Goal: Task Accomplishment & Management: Manage account settings

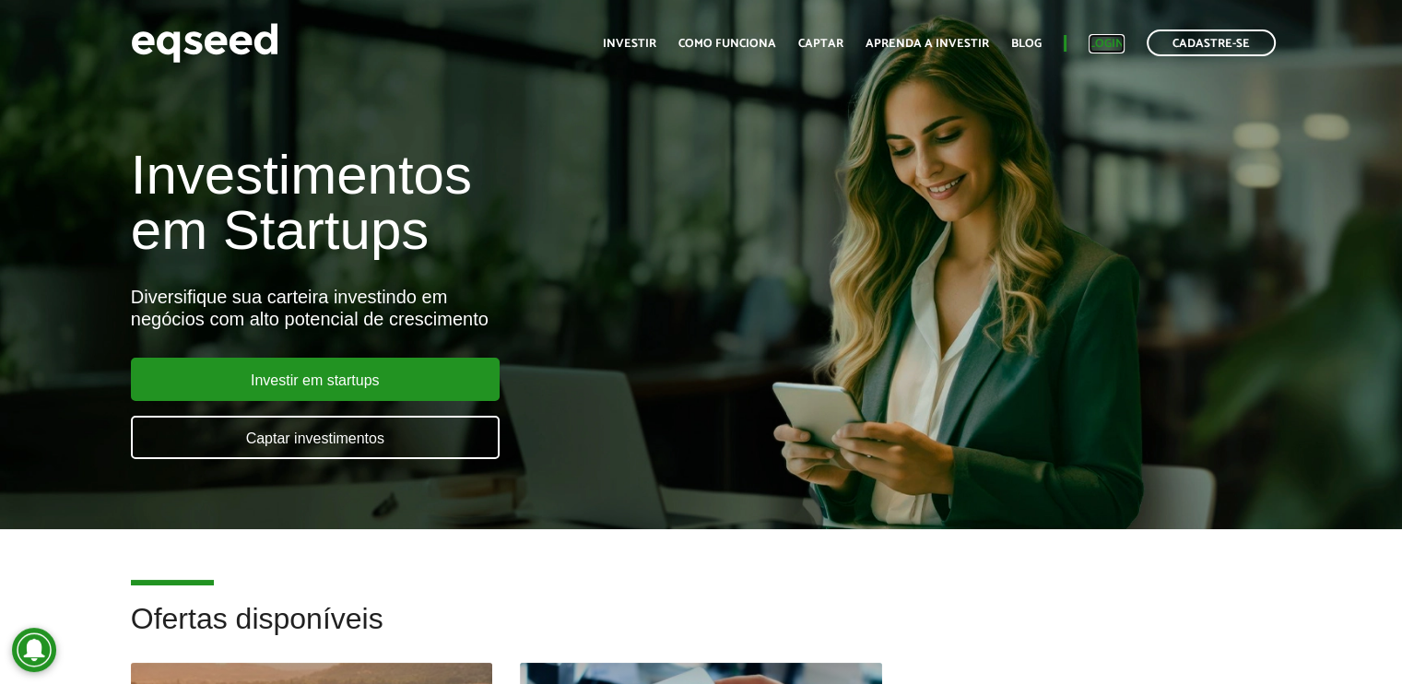
click at [1122, 40] on link "Login" at bounding box center [1107, 44] width 36 height 12
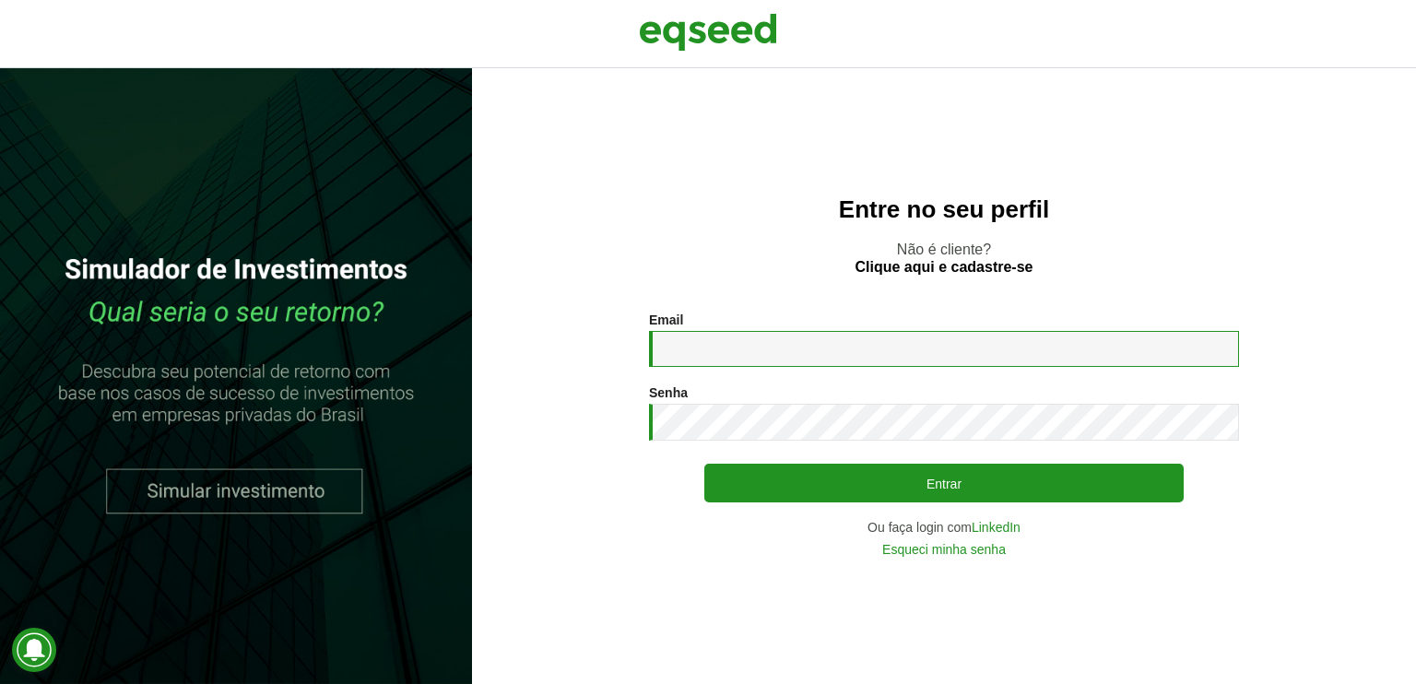
click at [779, 344] on input "Email *" at bounding box center [944, 349] width 590 height 36
click at [733, 356] on input "Email *" at bounding box center [944, 349] width 590 height 36
click at [892, 338] on input "Email *" at bounding box center [944, 349] width 590 height 36
type input "**********"
click at [973, 556] on link "Esqueci minha senha" at bounding box center [944, 549] width 124 height 13
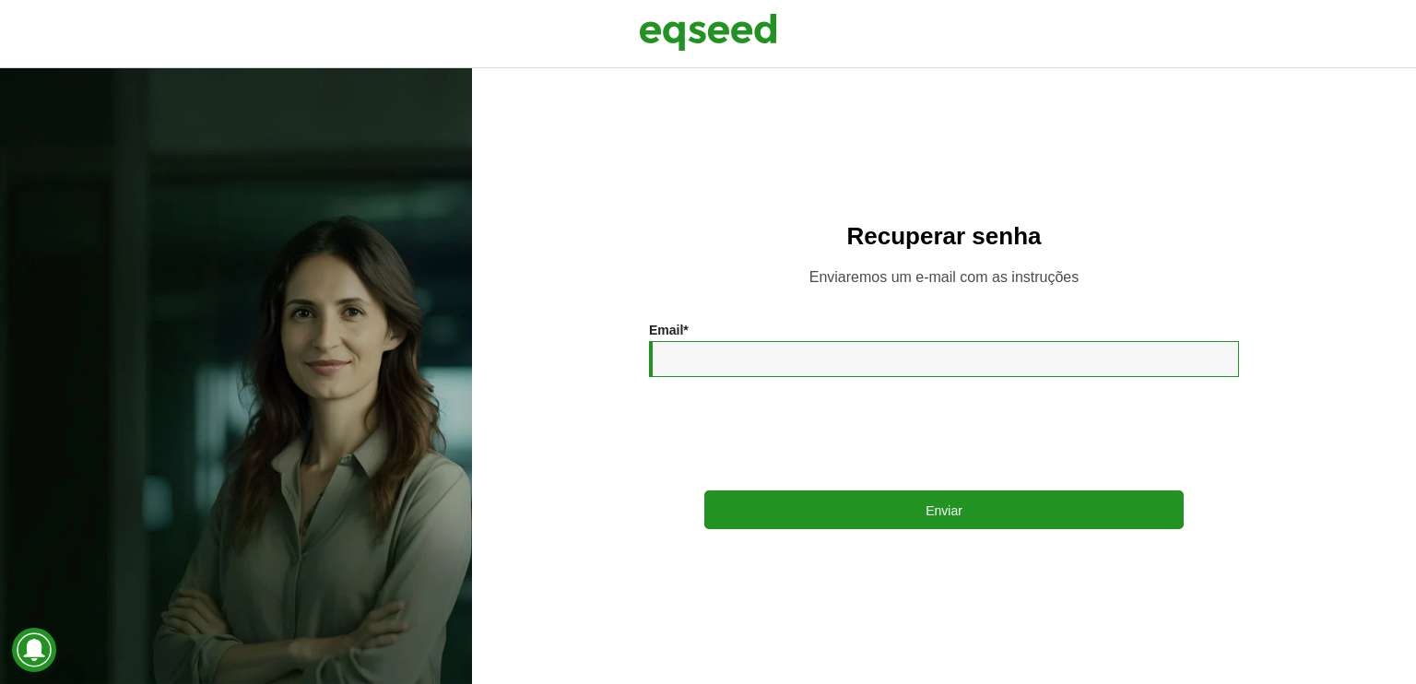
click at [686, 362] on input "Email *" at bounding box center [944, 359] width 590 height 36
type input "**********"
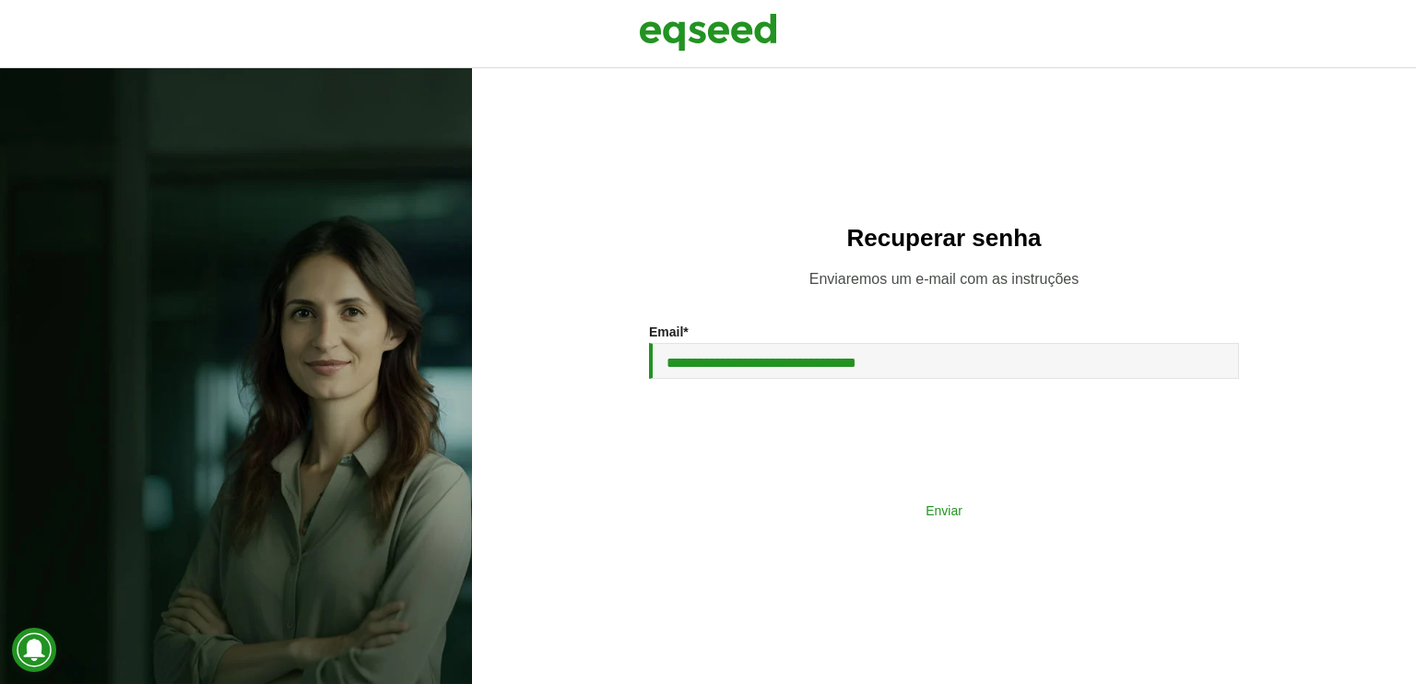
click at [948, 520] on button "Enviar" at bounding box center [943, 509] width 479 height 35
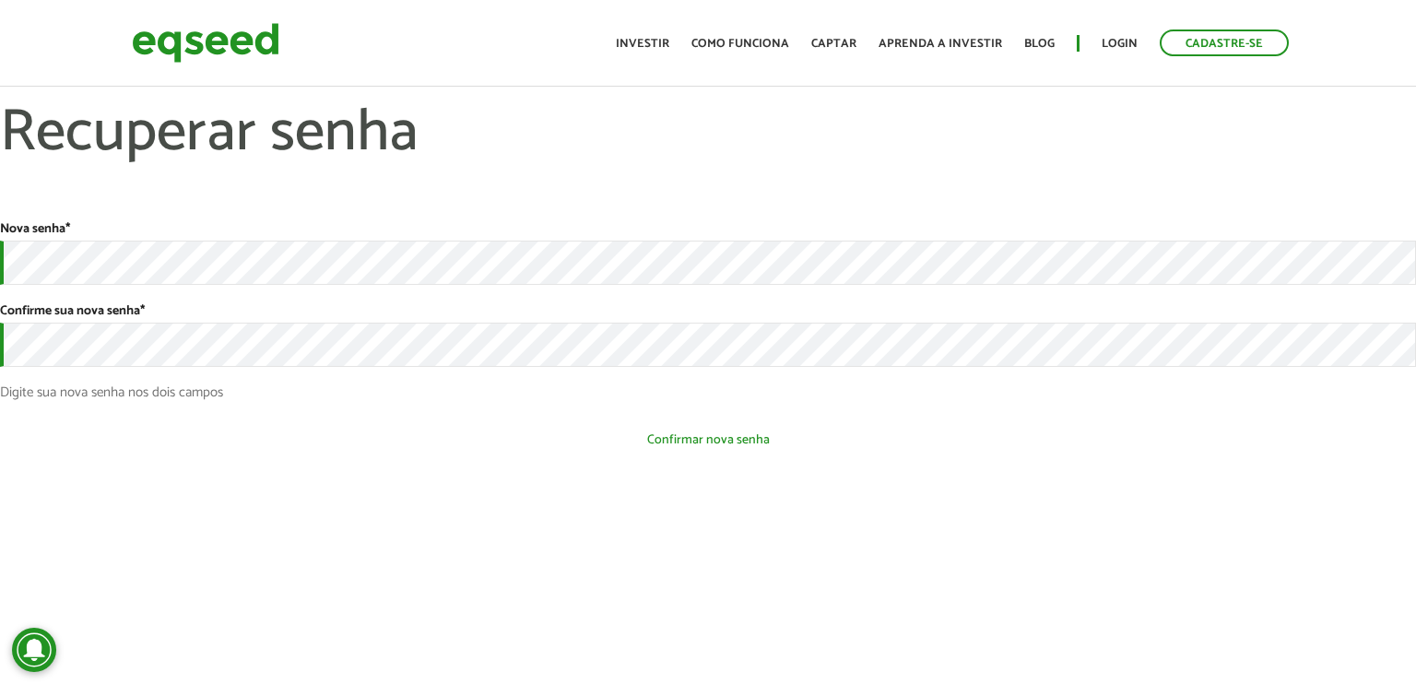
click at [490, 442] on button "Confirmar nova senha" at bounding box center [708, 439] width 1416 height 35
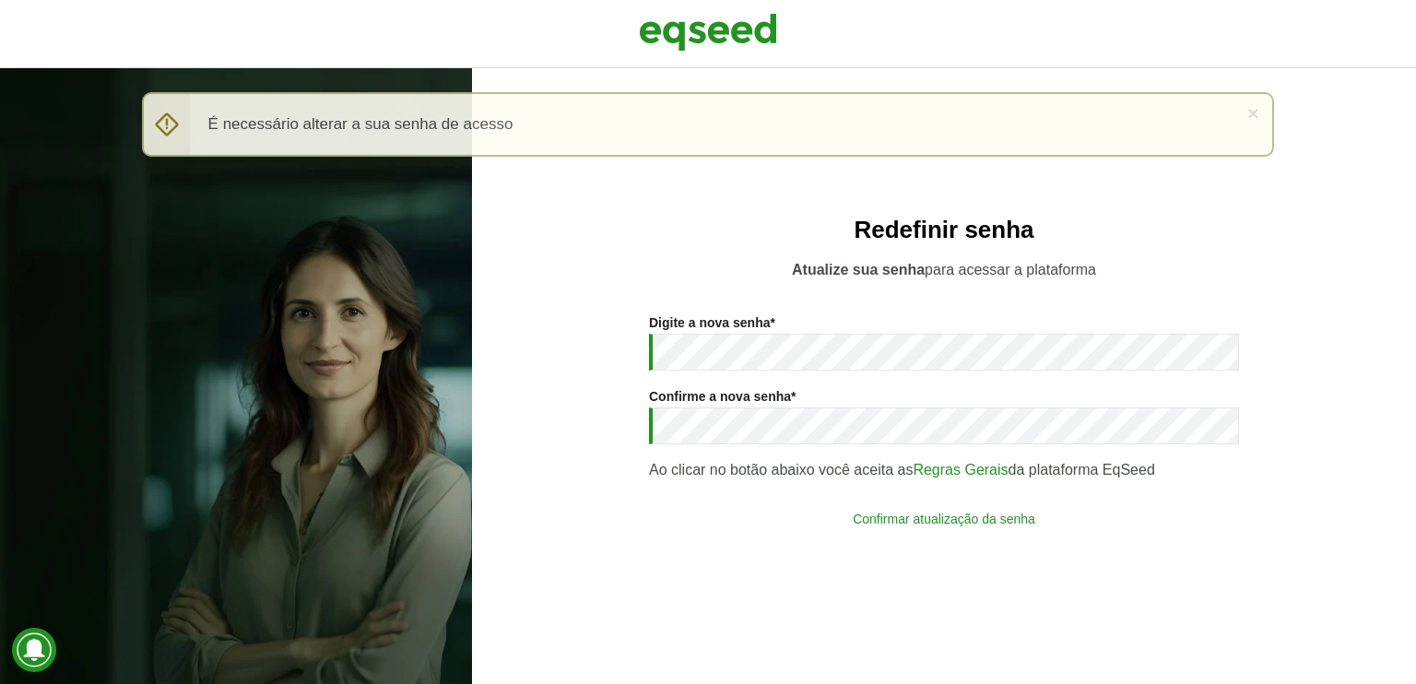
click at [902, 532] on button "Confirmar atualização da senha" at bounding box center [943, 518] width 479 height 35
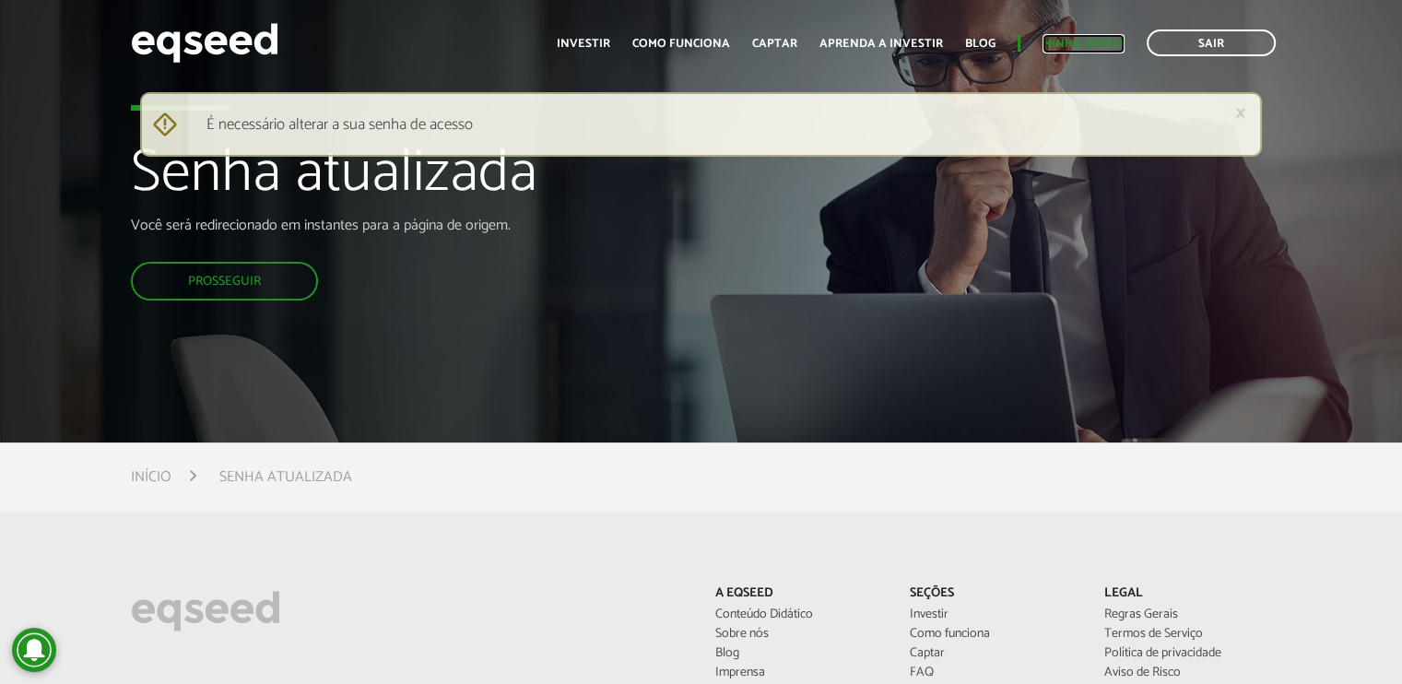
click at [1107, 40] on link "Minha conta" at bounding box center [1084, 44] width 82 height 12
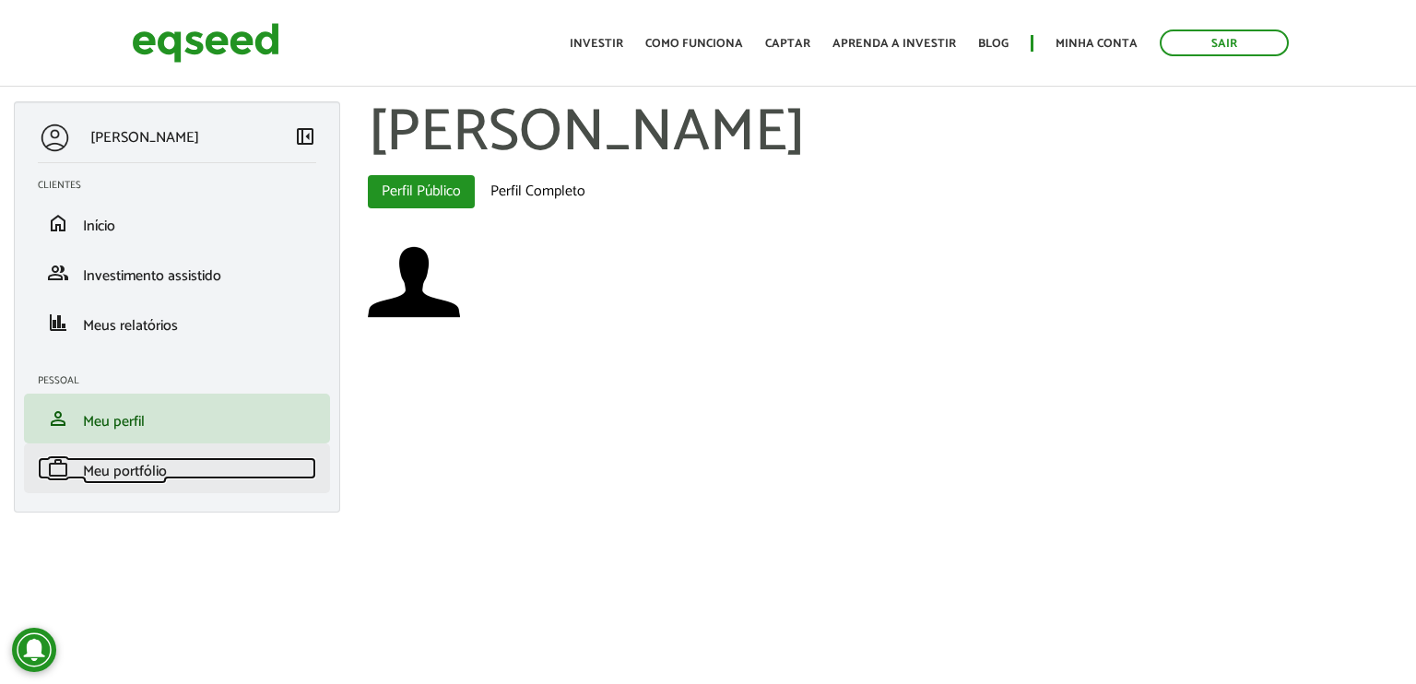
click at [228, 472] on link "work Meu portfólio" at bounding box center [177, 468] width 278 height 22
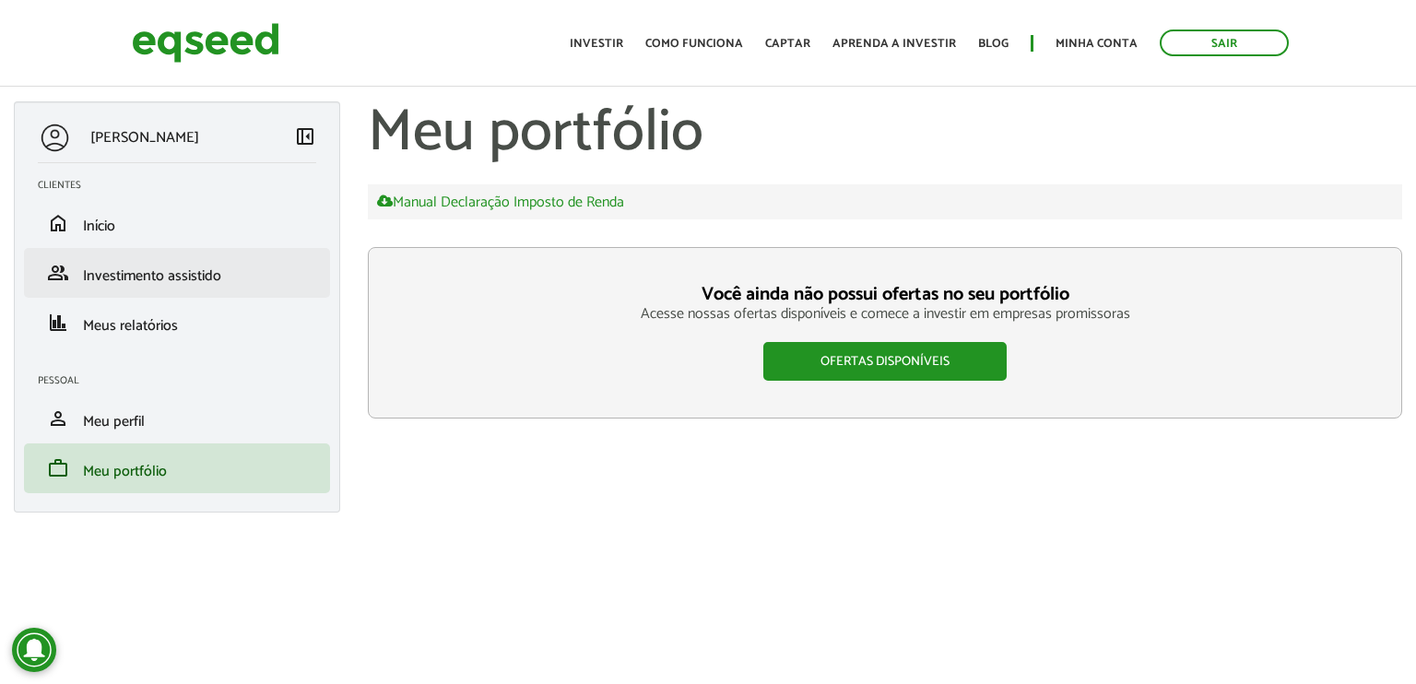
click at [199, 290] on li "group Investimento assistido" at bounding box center [177, 273] width 306 height 50
click at [198, 276] on span "Investimento assistido" at bounding box center [152, 276] width 138 height 25
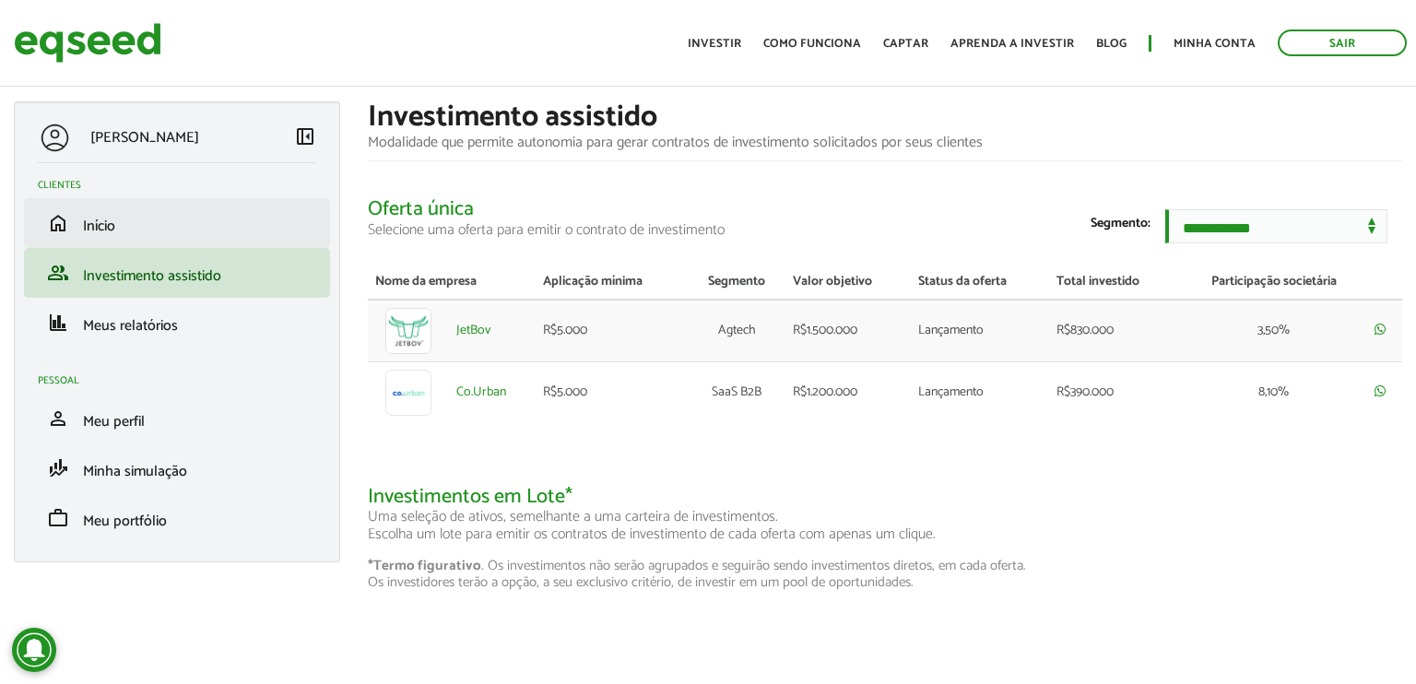
click at [185, 243] on li "home Início" at bounding box center [177, 223] width 306 height 50
click at [194, 231] on link "home Início" at bounding box center [177, 223] width 278 height 22
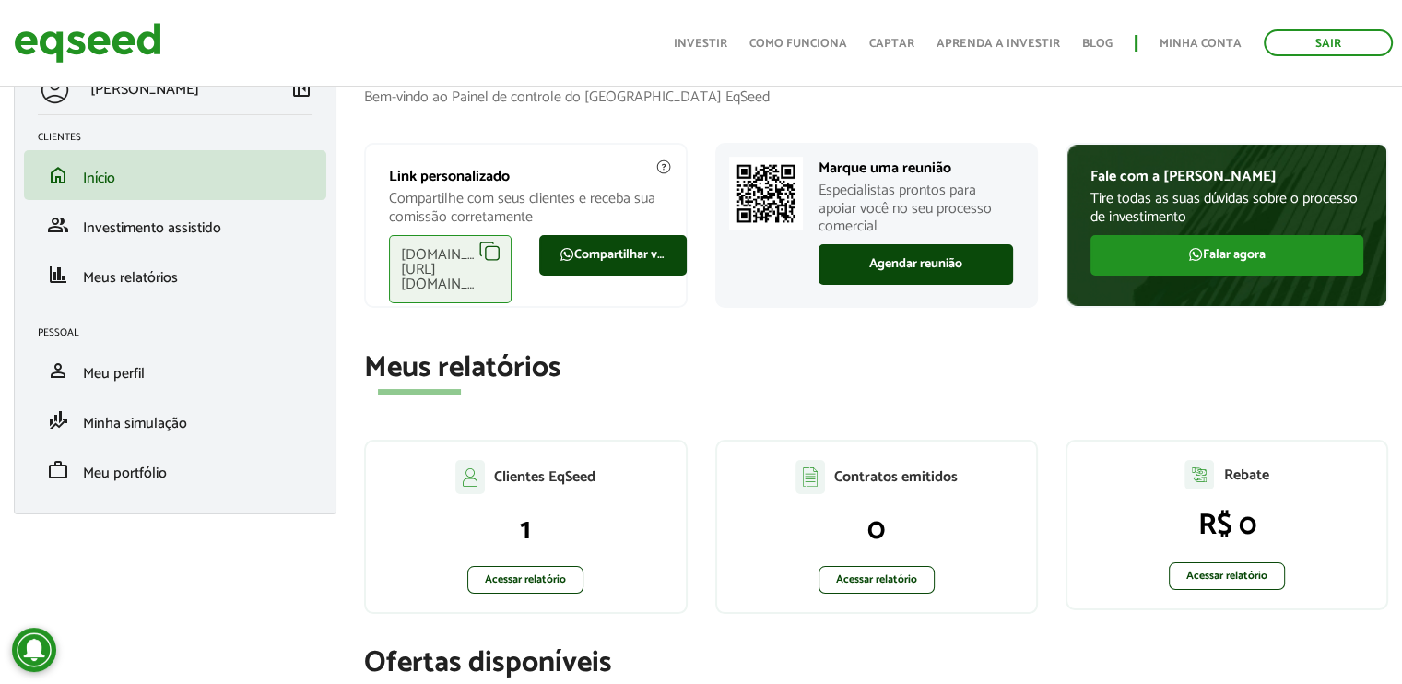
scroll to position [92, 0]
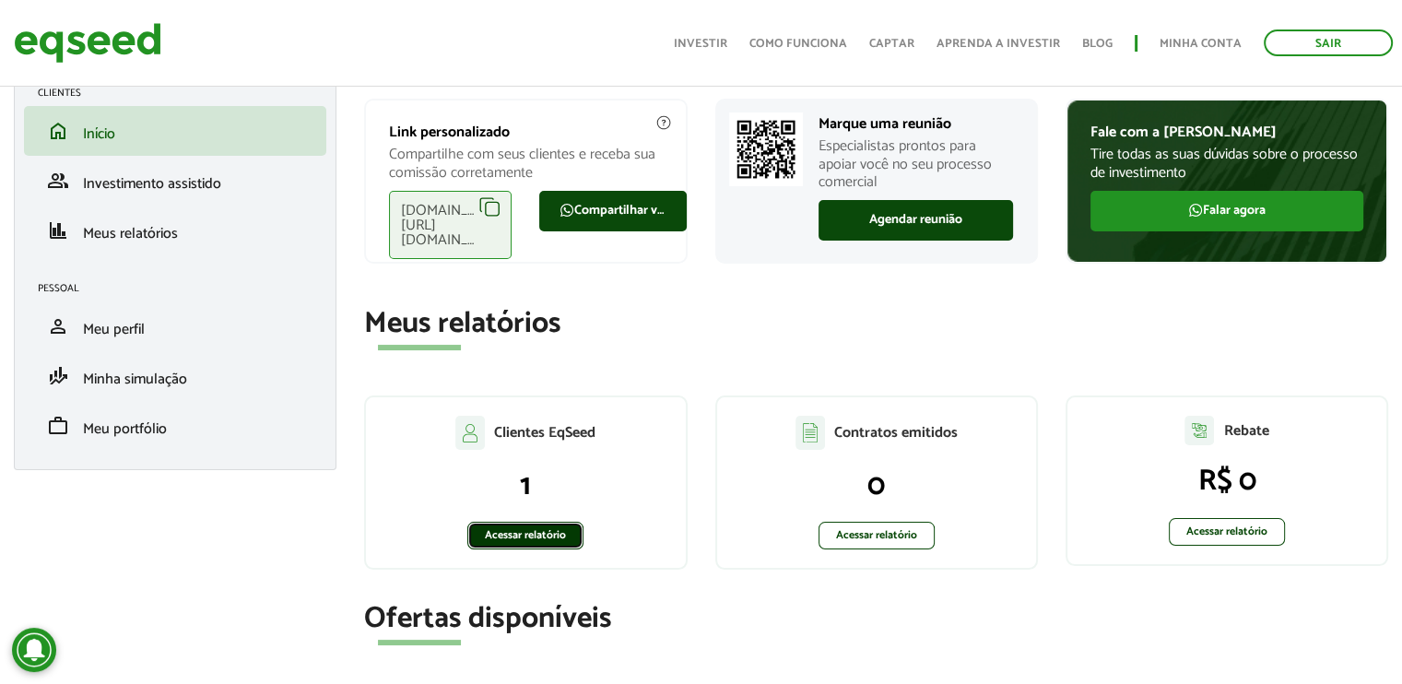
click at [549, 541] on link "Acessar relatório" at bounding box center [525, 536] width 116 height 28
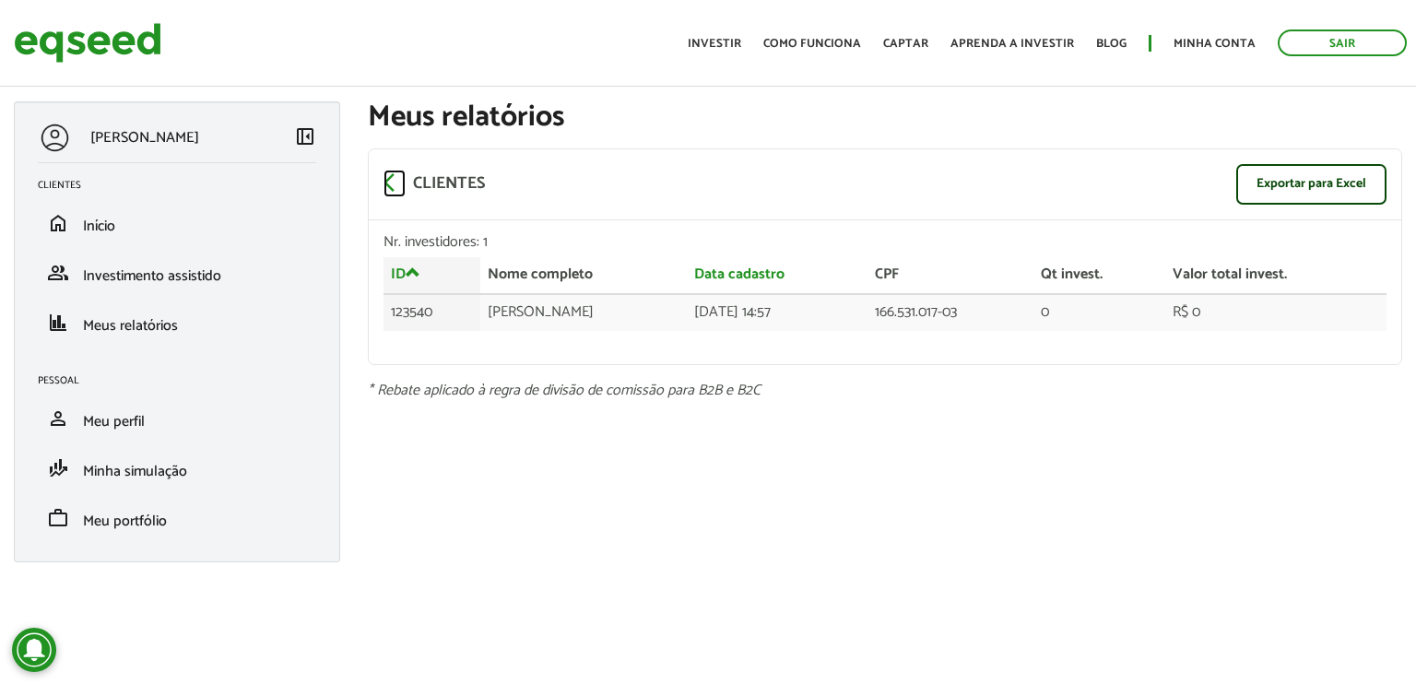
click at [396, 184] on span "arrow_back_ios" at bounding box center [395, 183] width 22 height 22
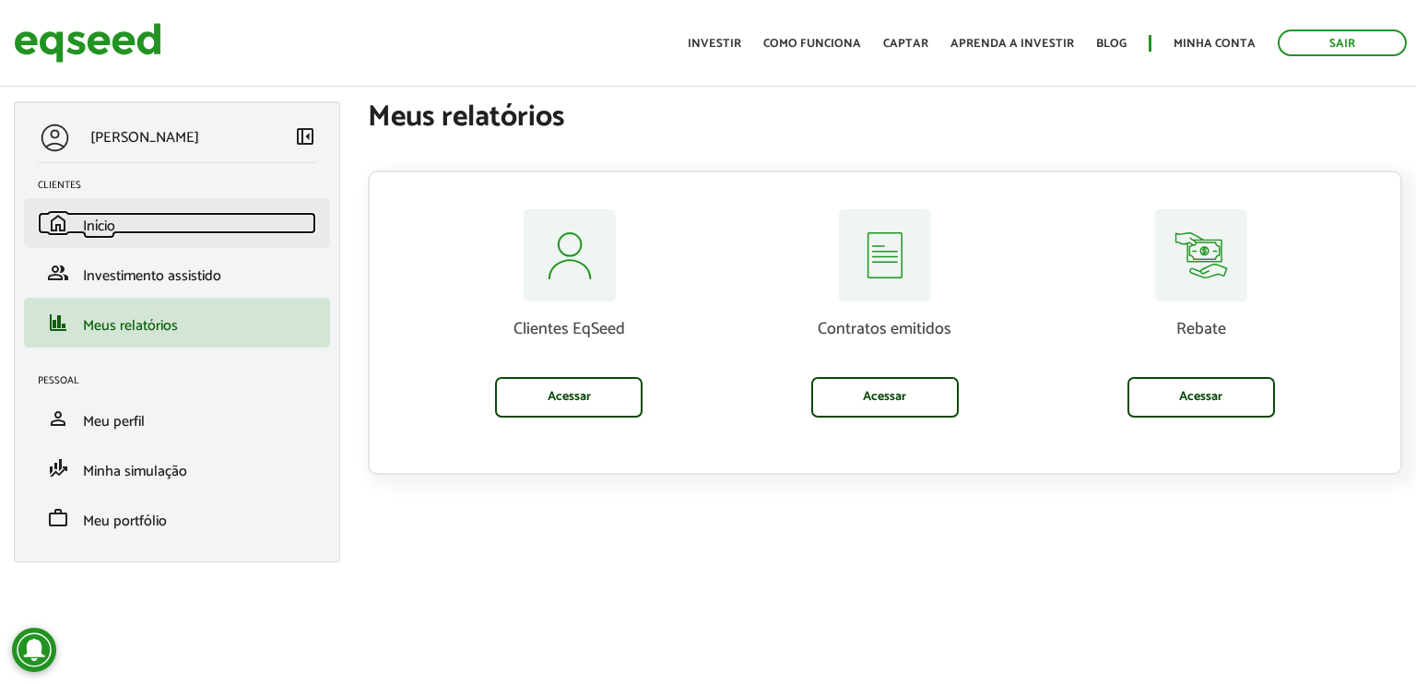
click at [136, 216] on link "home Início" at bounding box center [177, 223] width 278 height 22
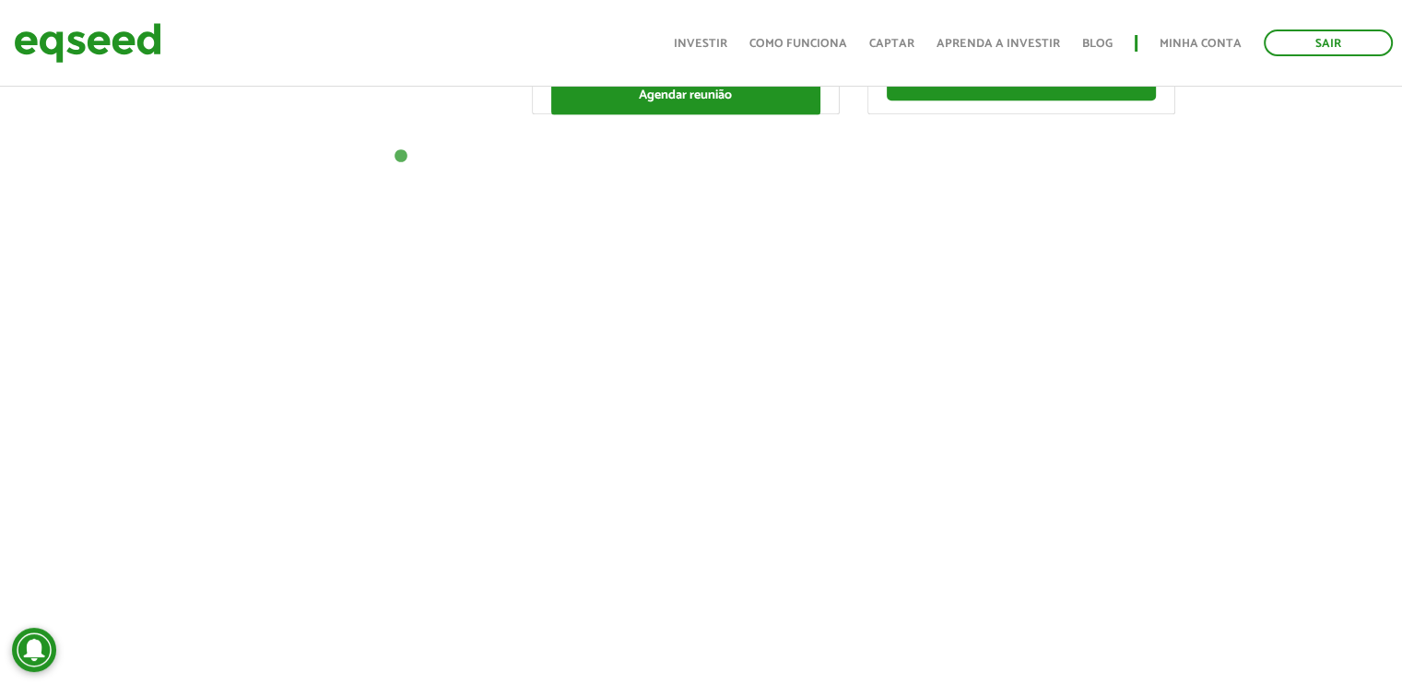
scroll to position [1387, 0]
